Goal: Task Accomplishment & Management: Manage account settings

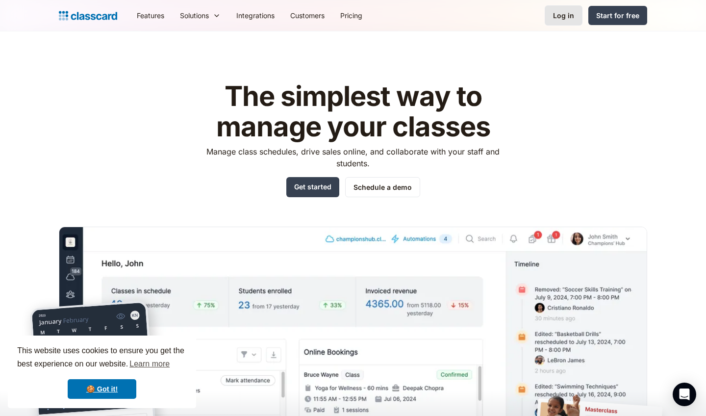
click at [567, 19] on div "Log in" at bounding box center [563, 15] width 21 height 10
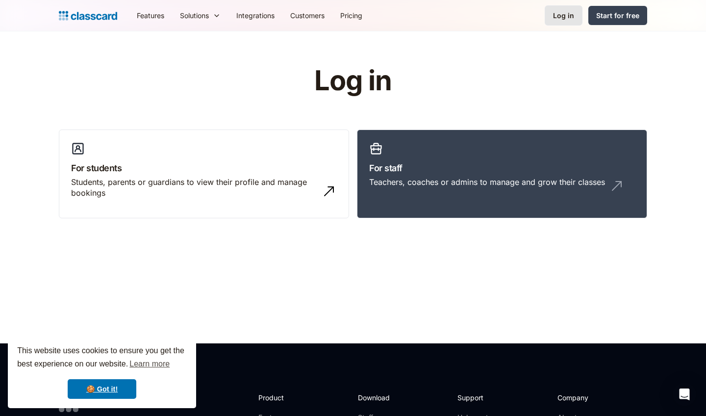
click at [552, 13] on link "Log in" at bounding box center [564, 15] width 38 height 20
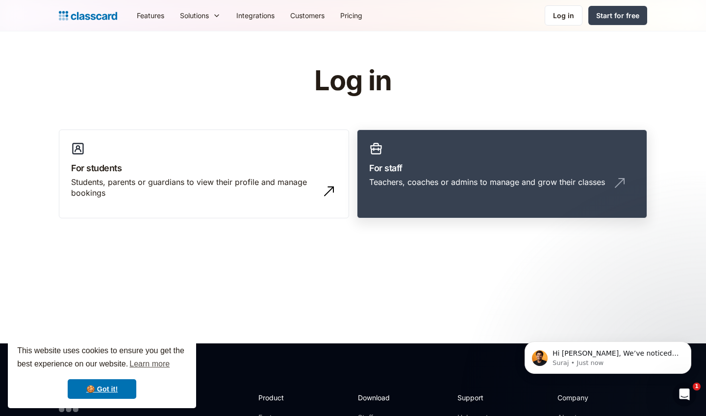
click at [487, 174] on link "For staff Teachers, coaches or admins to manage and grow their classes" at bounding box center [502, 173] width 290 height 89
click at [510, 177] on div "Teachers, coaches or admins to manage and grow their classes" at bounding box center [487, 181] width 236 height 11
